Goal: Information Seeking & Learning: Learn about a topic

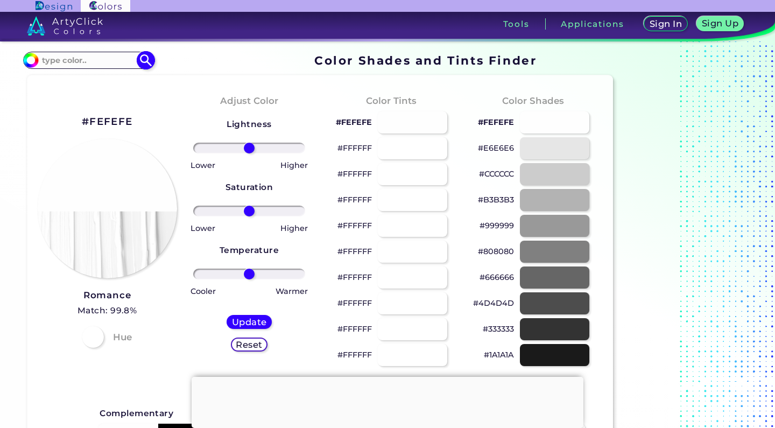
click at [89, 62] on input at bounding box center [88, 60] width 100 height 15
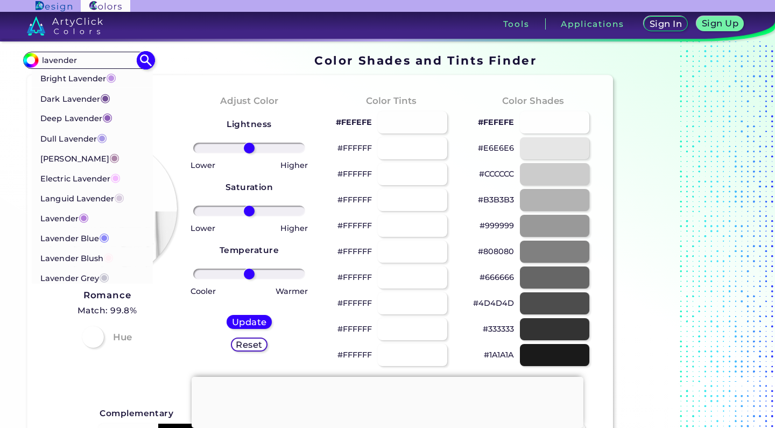
type input "lavender"
click at [76, 101] on p "Dark Lavender ◉" at bounding box center [75, 98] width 70 height 20
type input "#734f96"
type input "#734F96"
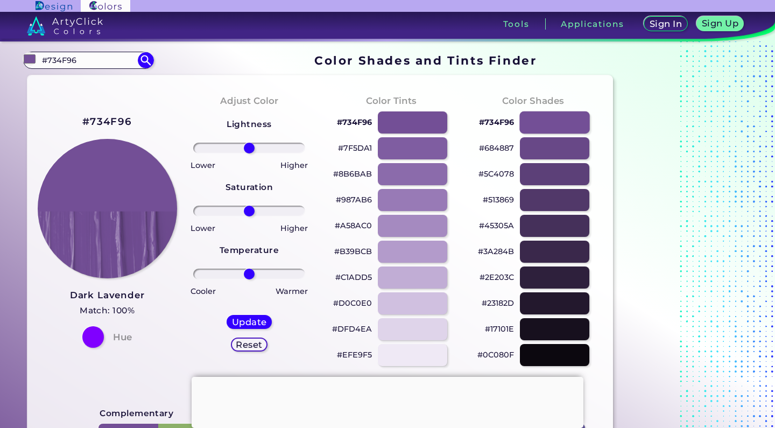
click at [561, 120] on div at bounding box center [555, 122] width 70 height 22
click at [548, 153] on div at bounding box center [555, 148] width 70 height 22
type input "#684887"
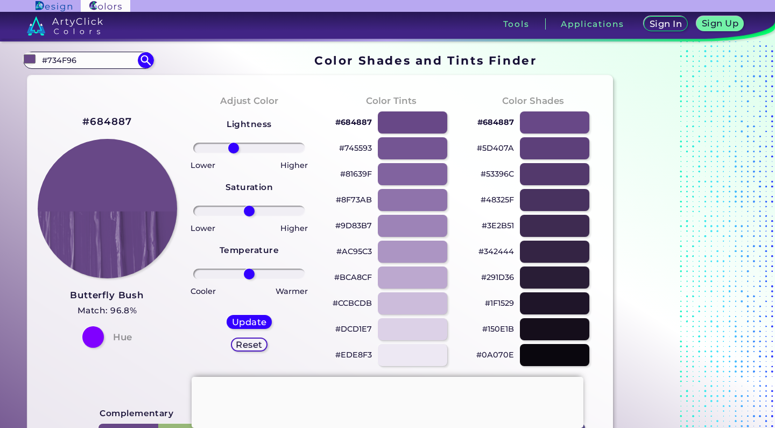
click at [233, 148] on input "range" at bounding box center [249, 148] width 113 height 11
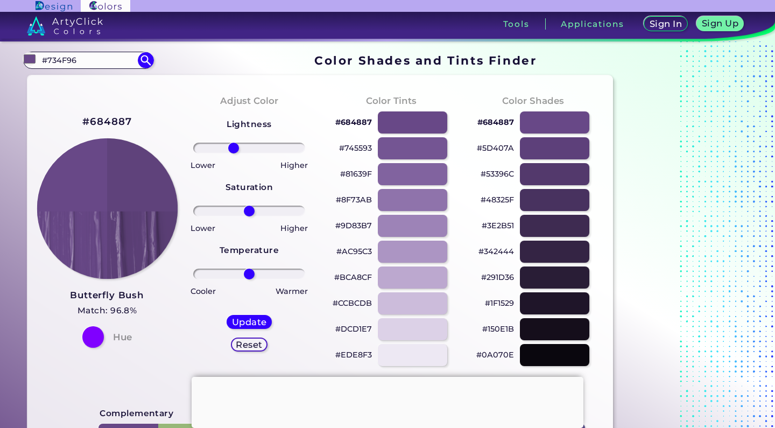
click at [124, 171] on img at bounding box center [107, 208] width 141 height 141
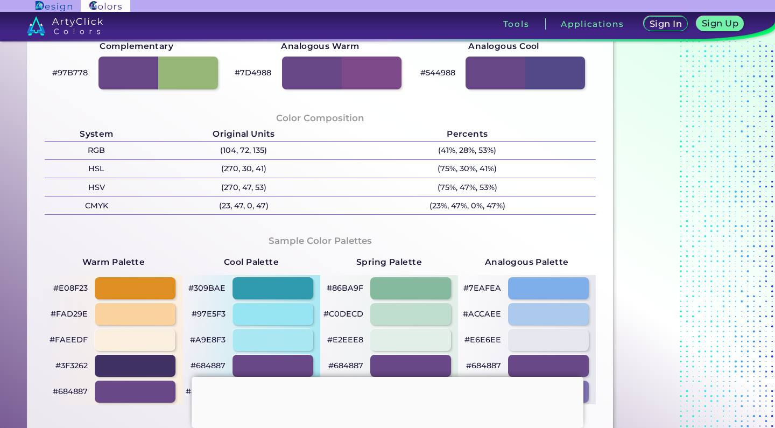
scroll to position [369, 0]
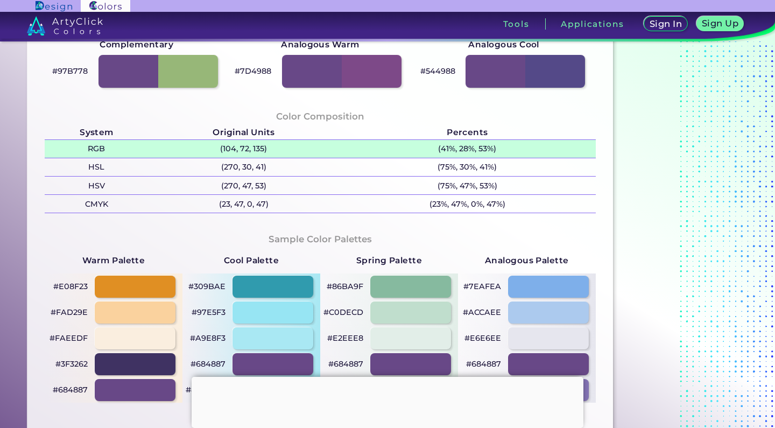
click at [231, 145] on p "(104, 72, 135)" at bounding box center [244, 149] width 191 height 18
click at [231, 152] on p "(104, 72, 135)" at bounding box center [244, 149] width 191 height 18
click at [229, 149] on p "(104, 72, 135) copied" at bounding box center [244, 149] width 191 height 18
click at [229, 149] on p "(104, 72, 135) copied copied" at bounding box center [244, 149] width 191 height 18
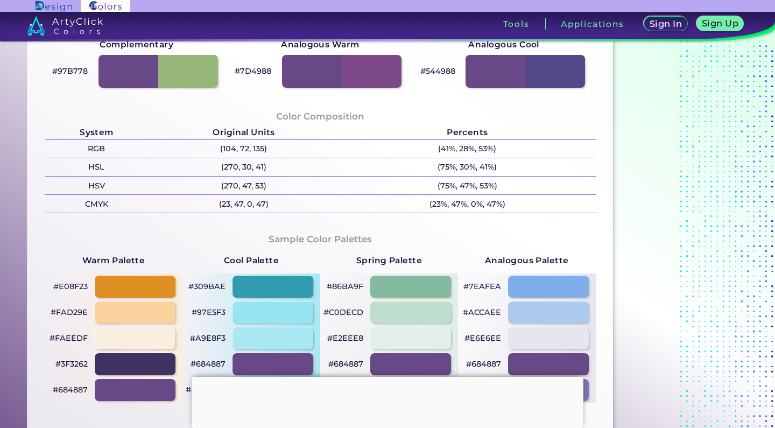
click at [178, 214] on div "Color Composition System Original Units Percents RGB (104, 72, 135) (41%, 28%, …" at bounding box center [320, 161] width 569 height 123
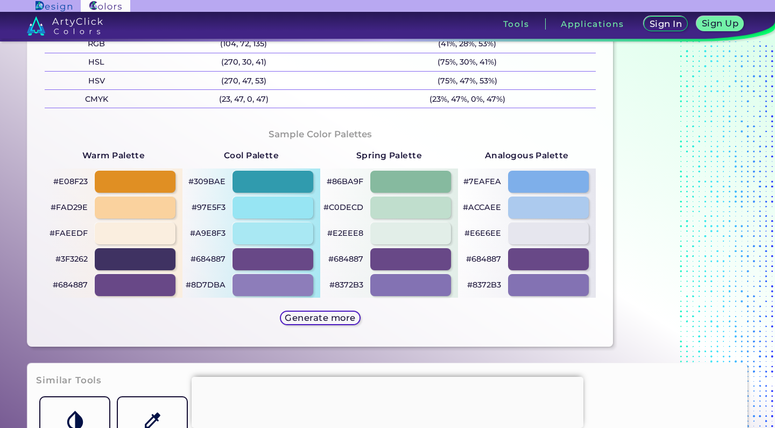
scroll to position [475, 0]
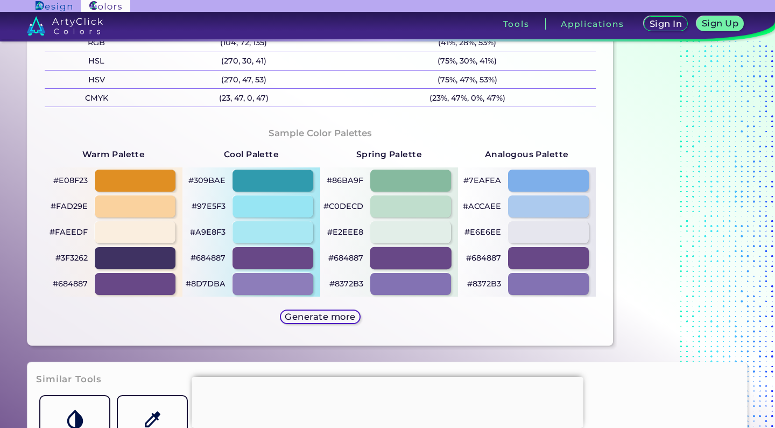
click at [409, 257] on div at bounding box center [410, 258] width 81 height 22
type input "0"
click at [397, 256] on div at bounding box center [410, 258] width 81 height 22
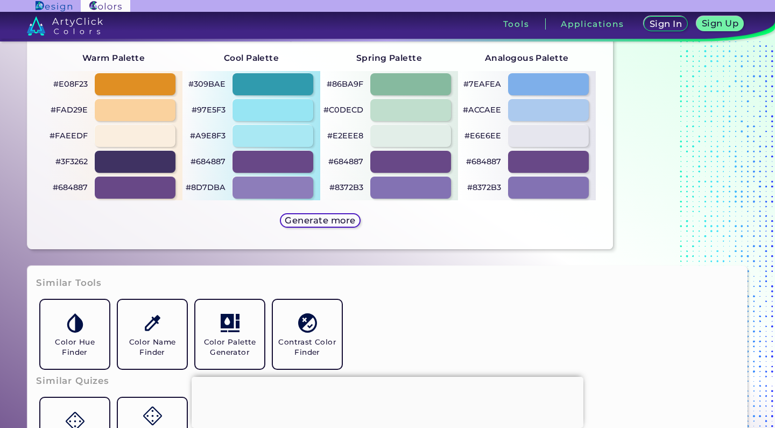
scroll to position [572, 0]
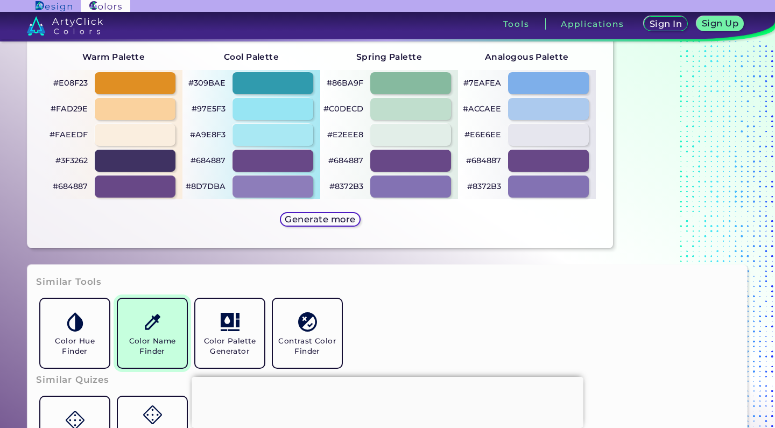
click at [153, 341] on h5 "Color Name Finder" at bounding box center [152, 346] width 60 height 20
